Goal: Check status: Check status

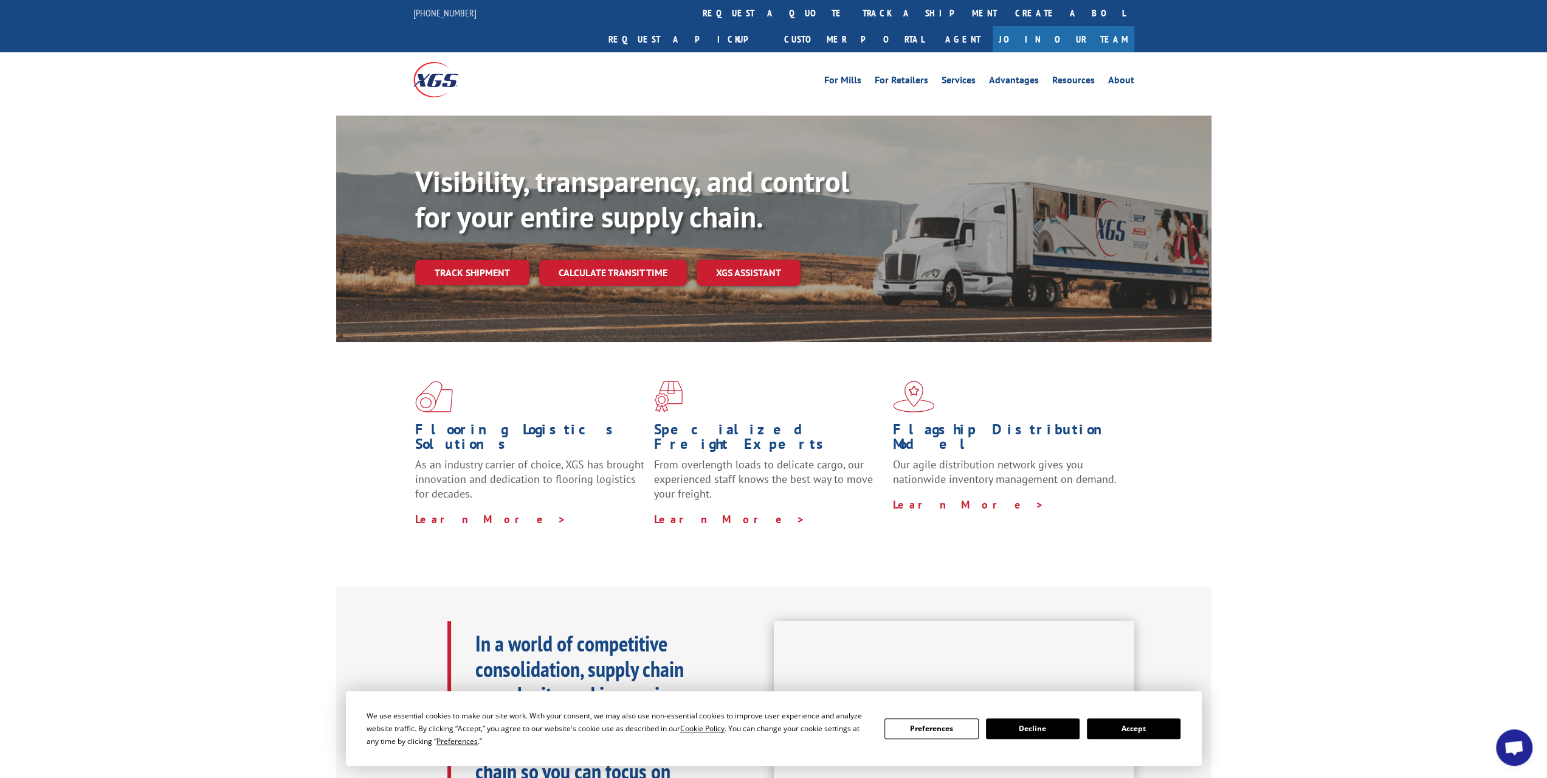
click at [499, 260] on div "Visibility, transparency, and control for your entire supply chain. Track shipm…" at bounding box center [813, 249] width 797 height 170
click at [499, 260] on link "Track shipment" at bounding box center [472, 273] width 114 height 26
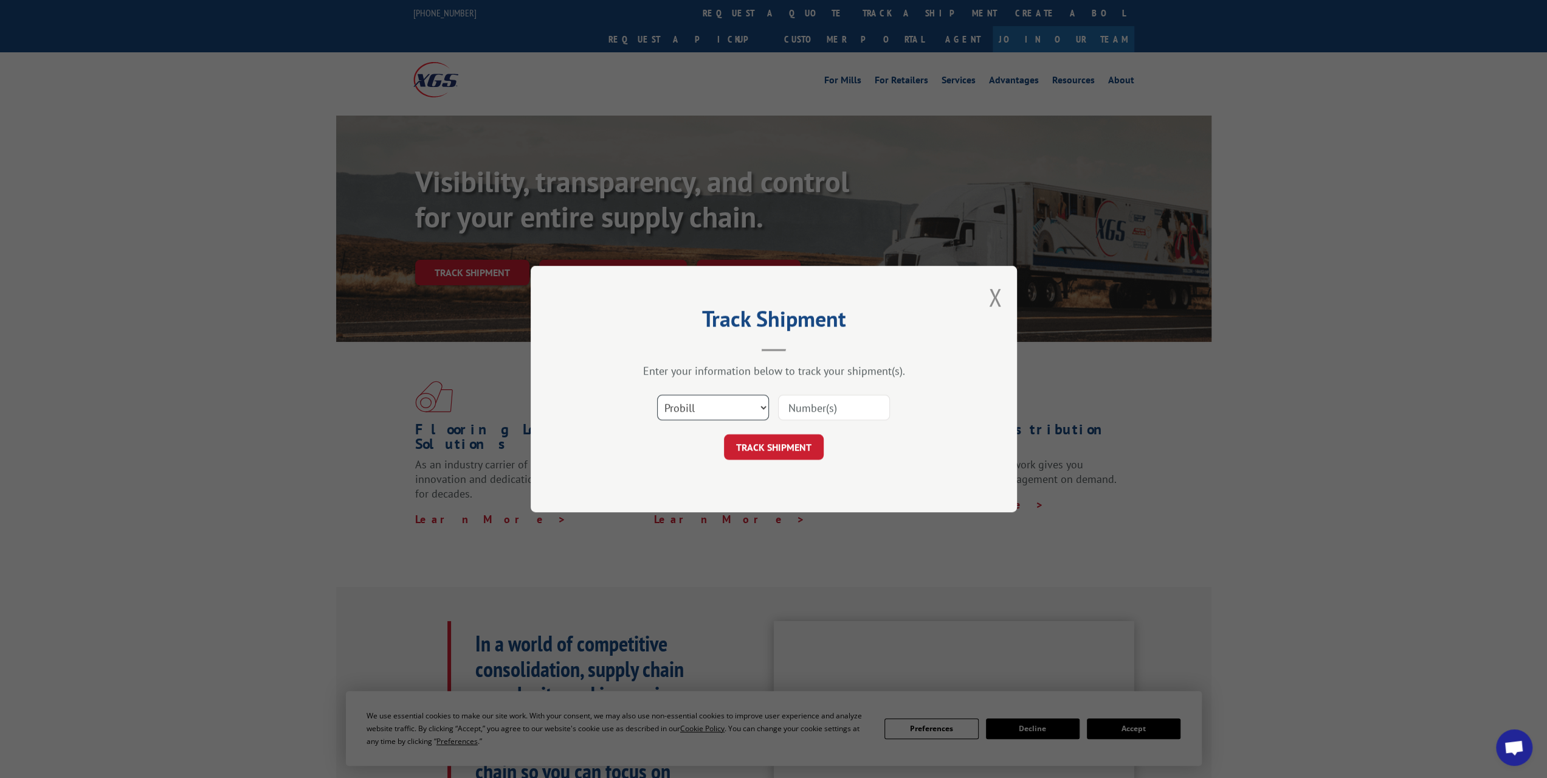
click at [743, 403] on select "Select category... Probill BOL PO" at bounding box center [713, 408] width 112 height 26
select select "bol"
click at [657, 395] on select "Select category... Probill BOL PO" at bounding box center [713, 408] width 112 height 26
click at [820, 413] on input at bounding box center [834, 408] width 112 height 26
drag, startPoint x: 820, startPoint y: 413, endPoint x: 806, endPoint y: 407, distance: 15.5
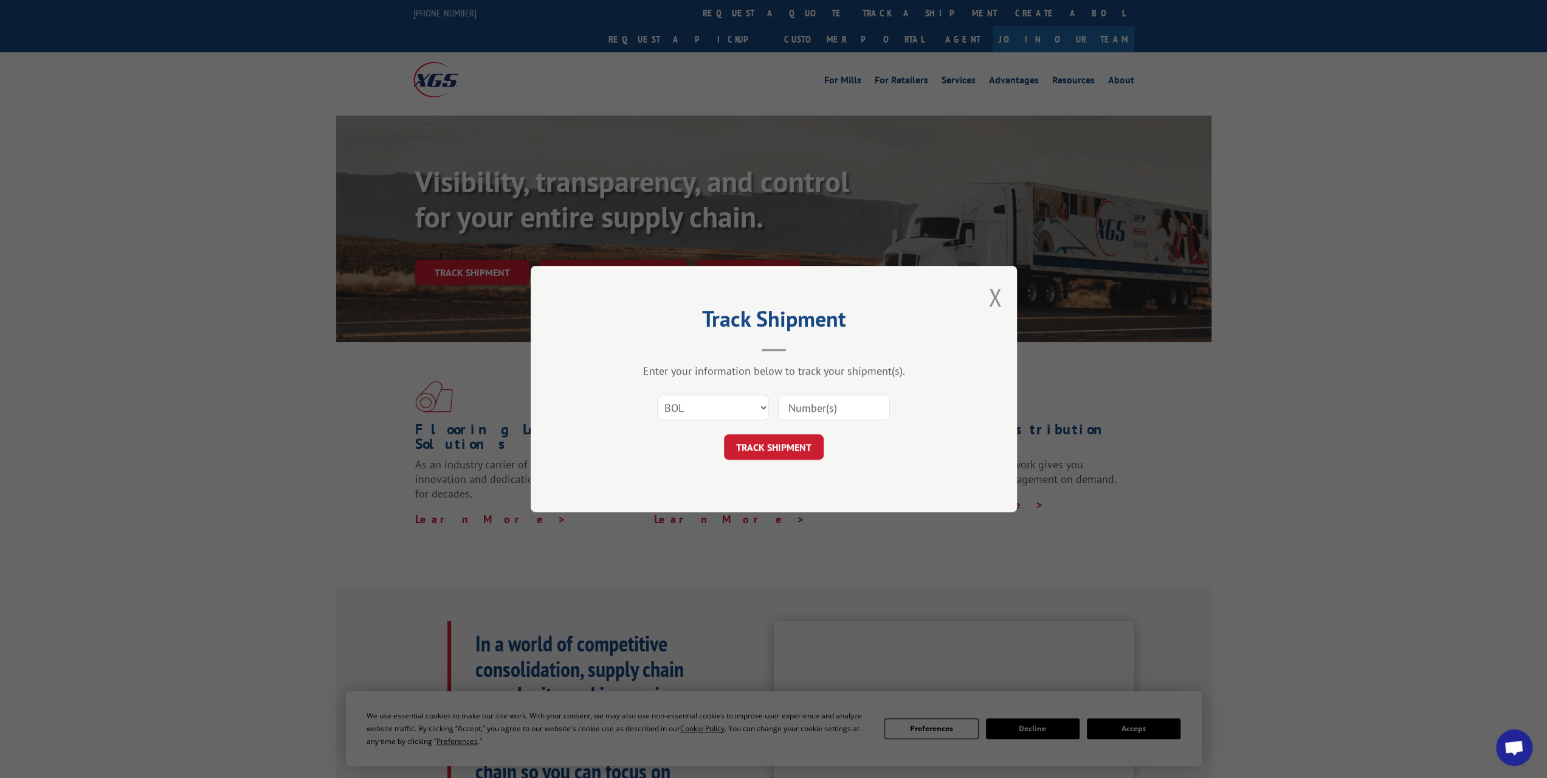
paste input "268037"
type input "268037"
click at [797, 427] on form "Select category... Probill BOL PO 268037 TRACK SHIPMENT" at bounding box center [774, 423] width 365 height 72
click at [798, 443] on button "TRACK SHIPMENT" at bounding box center [774, 447] width 100 height 26
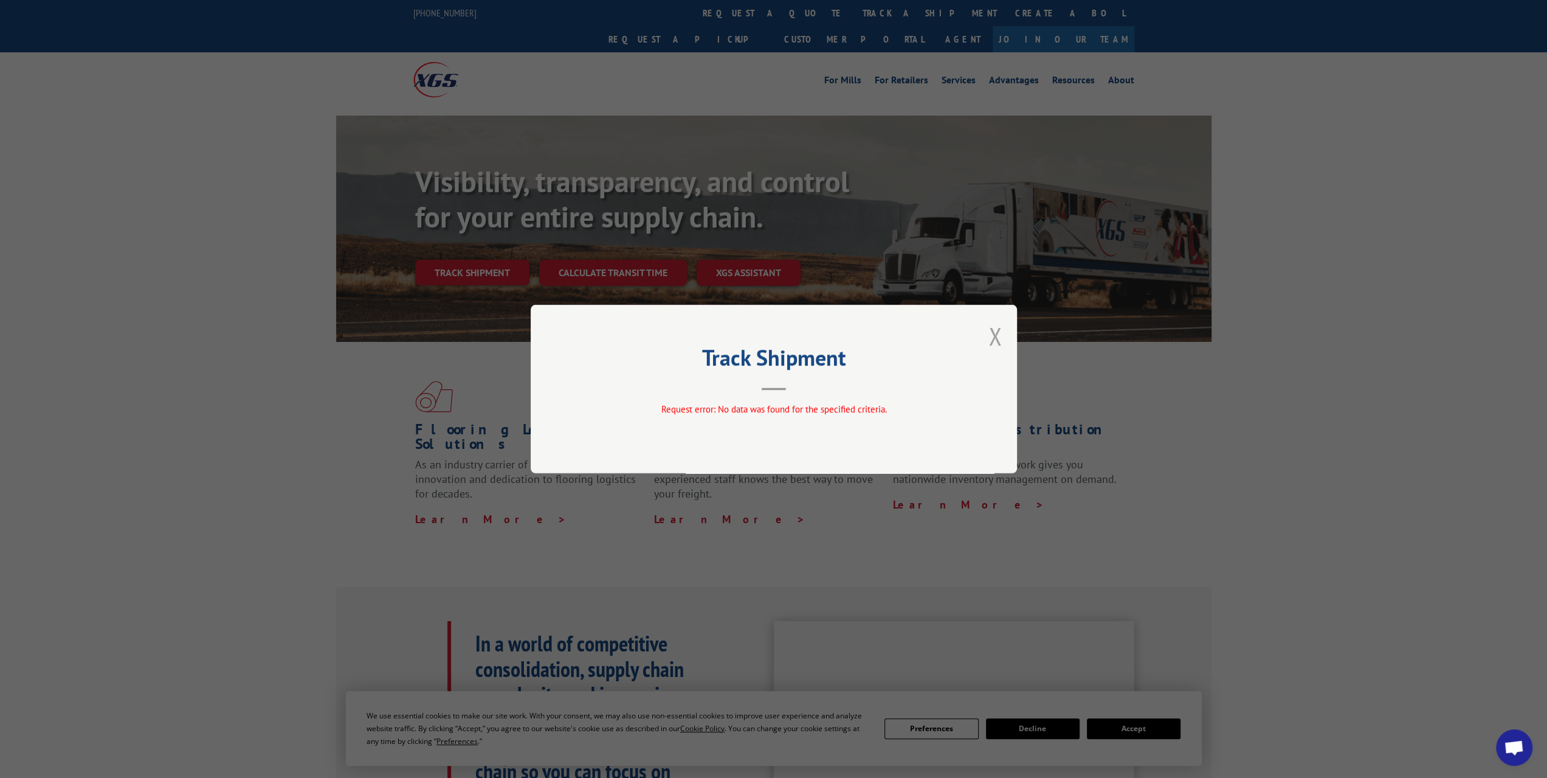
click at [996, 334] on button "Close modal" at bounding box center [995, 336] width 13 height 32
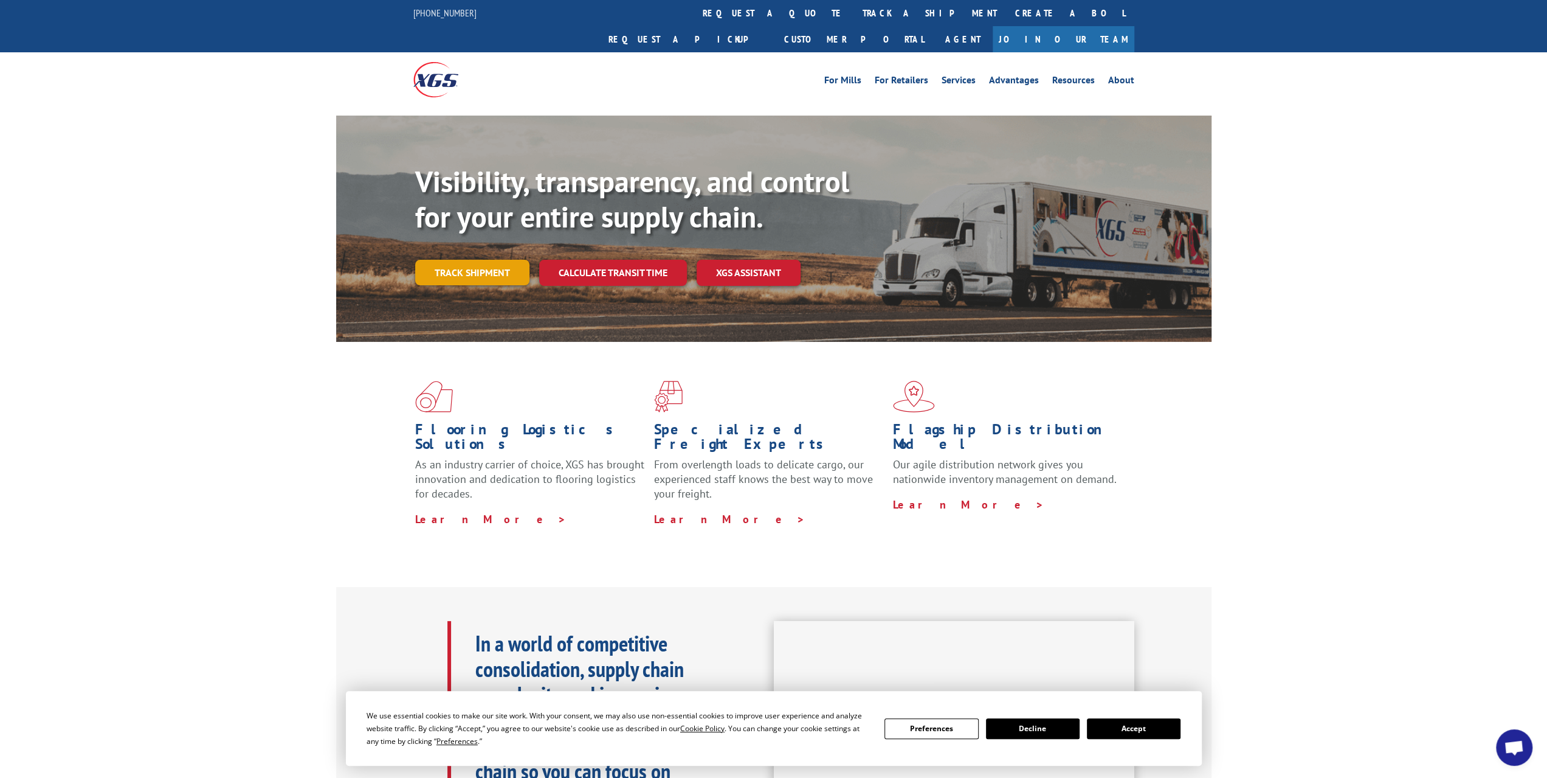
click at [486, 260] on link "Track shipment" at bounding box center [472, 273] width 114 height 26
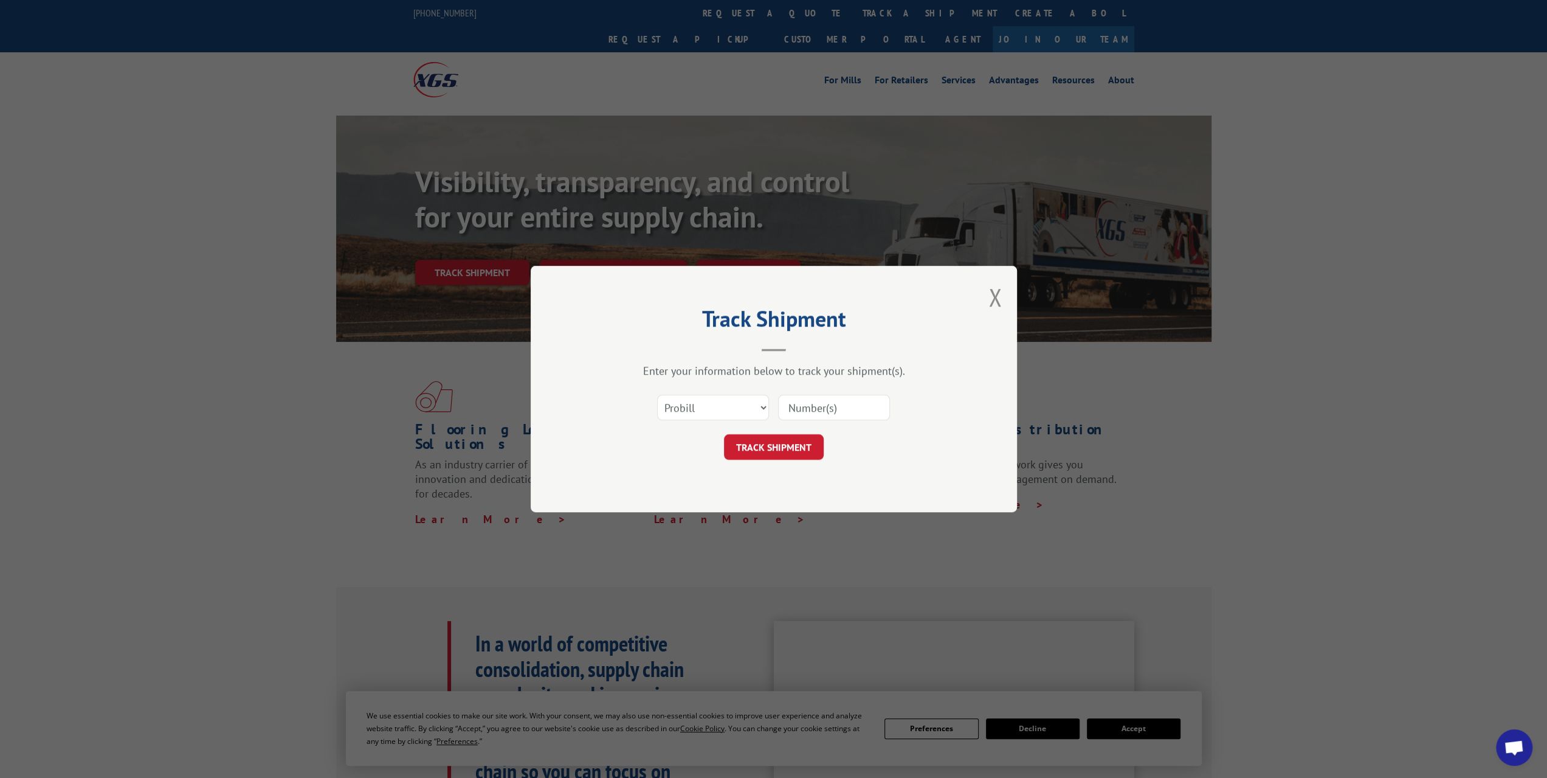
click at [833, 405] on input at bounding box center [834, 408] width 112 height 26
paste input "268037"
type input "268037"
click at [800, 448] on button "TRACK SHIPMENT" at bounding box center [774, 447] width 100 height 26
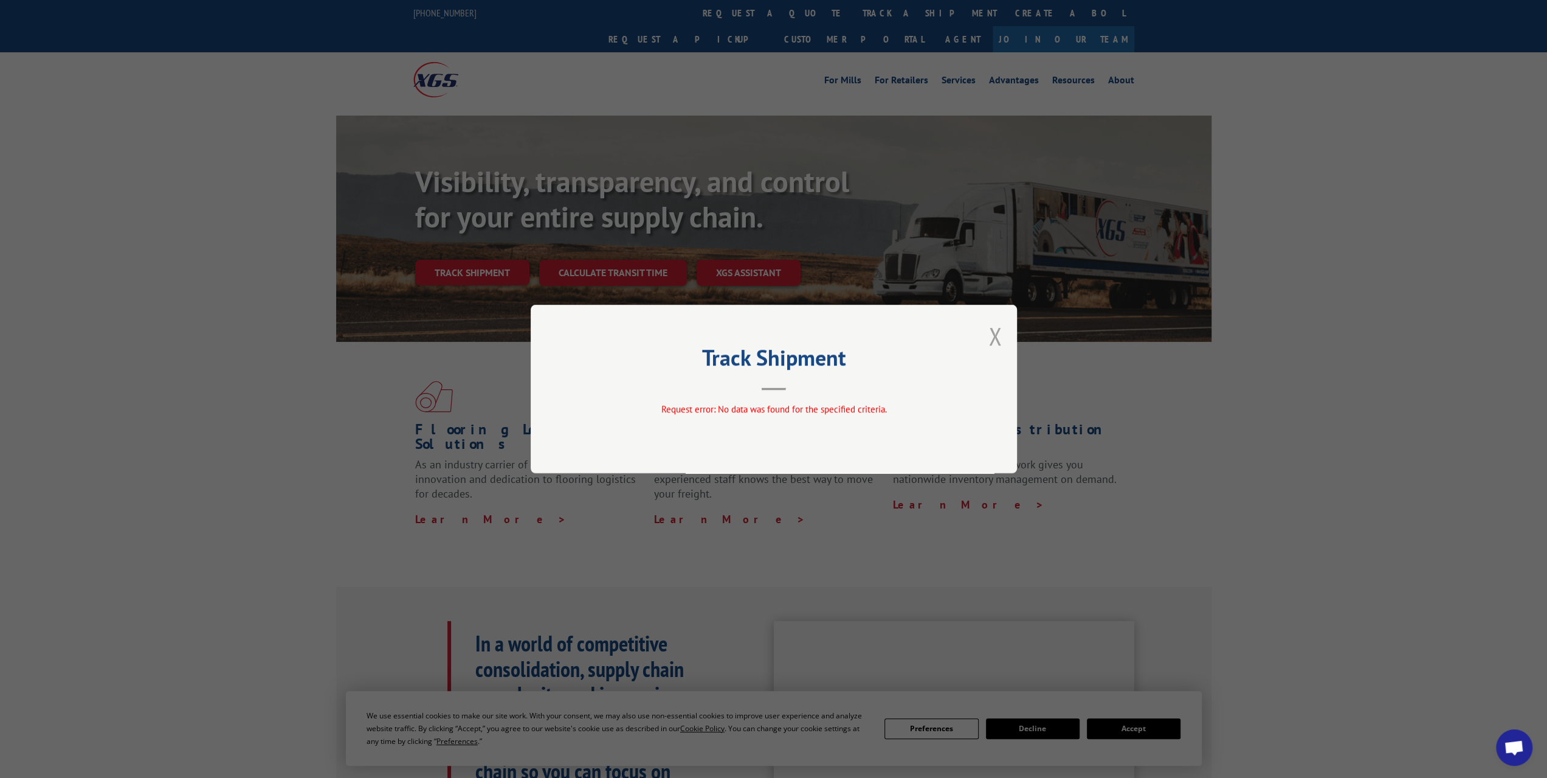
click at [992, 344] on button "Close modal" at bounding box center [995, 336] width 13 height 32
